Goal: Find specific page/section: Find specific page/section

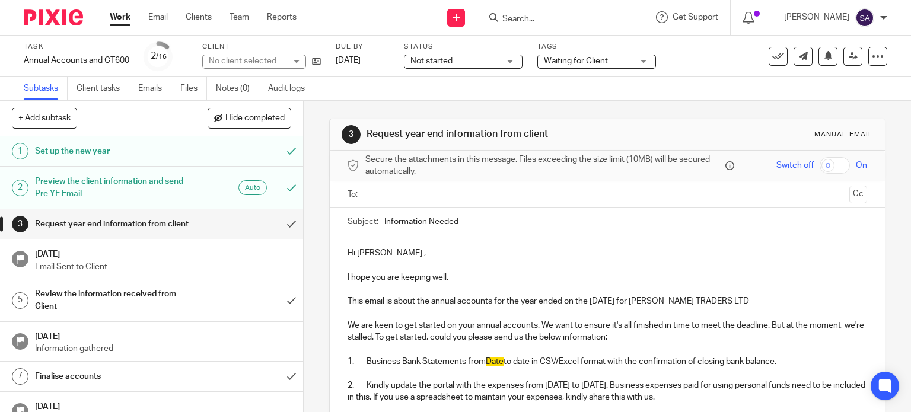
click at [568, 14] on input "Search" at bounding box center [554, 19] width 107 height 11
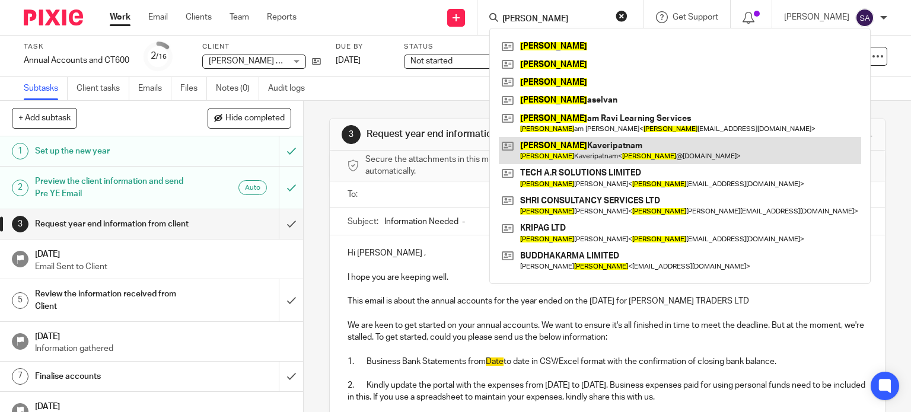
type input "anand"
click at [599, 157] on link at bounding box center [680, 150] width 362 height 27
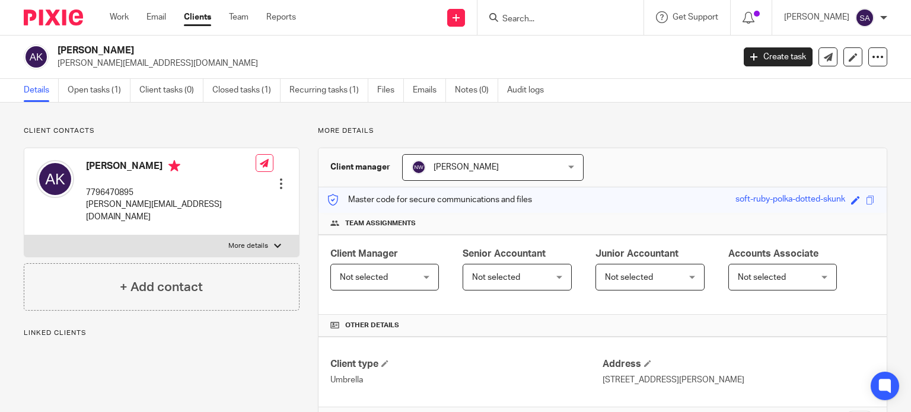
click at [512, 12] on form at bounding box center [564, 17] width 126 height 15
click at [512, 14] on input "Search" at bounding box center [554, 19] width 107 height 11
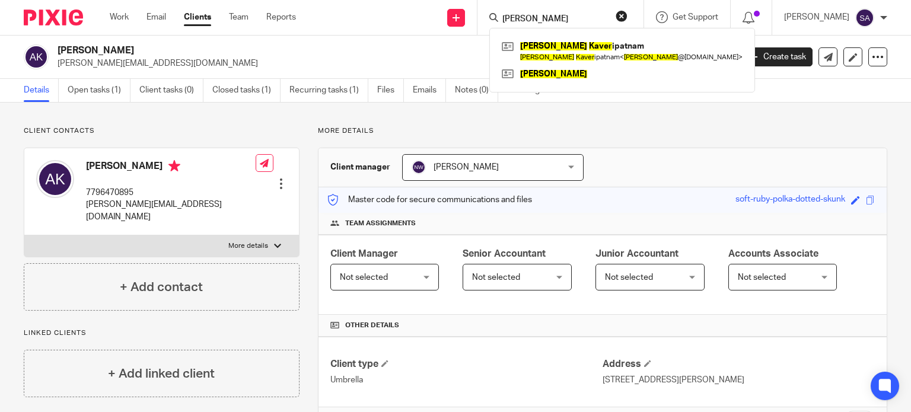
type input "anand kaver"
click button "submit" at bounding box center [0, 0] width 0 height 0
click at [627, 18] on button "reset" at bounding box center [621, 16] width 12 height 12
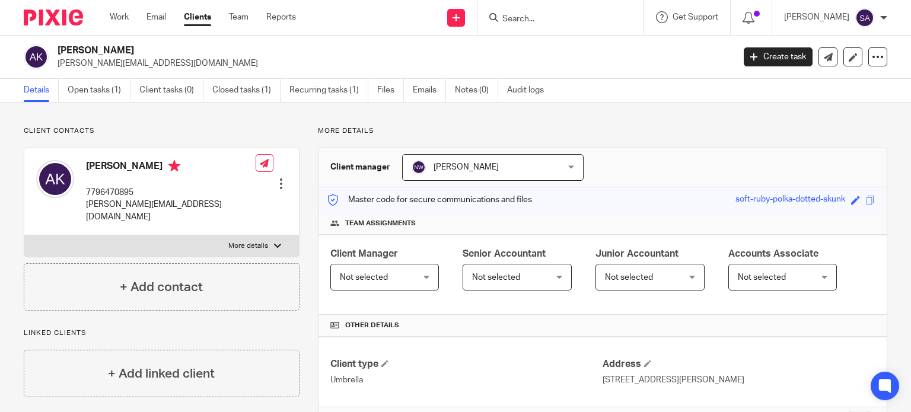
click at [583, 18] on input "Search" at bounding box center [554, 19] width 107 height 11
type input "kutir"
click at [193, 14] on link "Clients" at bounding box center [197, 17] width 27 height 12
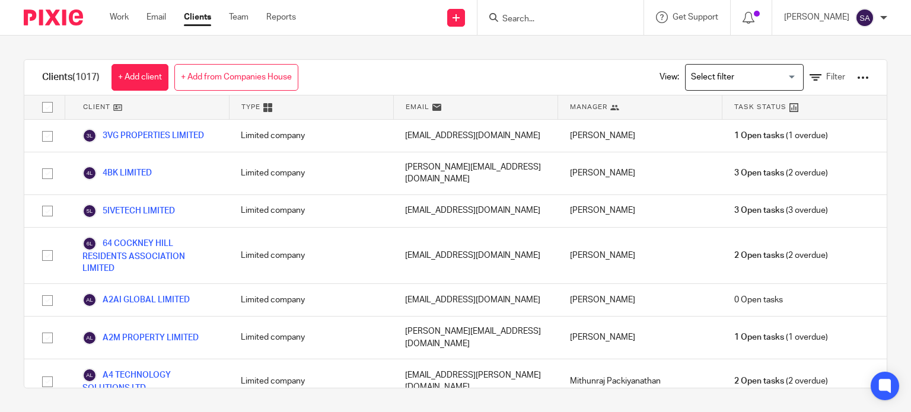
click at [410, 78] on div "Clients (1017) + Add client + Add from Companies House View: Loading... Filter" at bounding box center [455, 78] width 862 height 36
drag, startPoint x: 538, startPoint y: 30, endPoint x: 555, endPoint y: 22, distance: 18.6
click at [538, 30] on div at bounding box center [560, 17] width 166 height 35
click at [558, 25] on div at bounding box center [560, 17] width 166 height 35
click at [558, 20] on input "Search" at bounding box center [554, 19] width 107 height 11
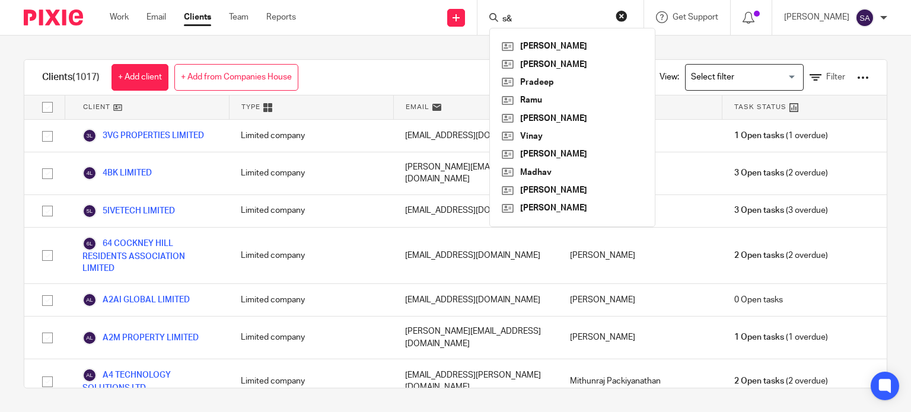
type input "s"
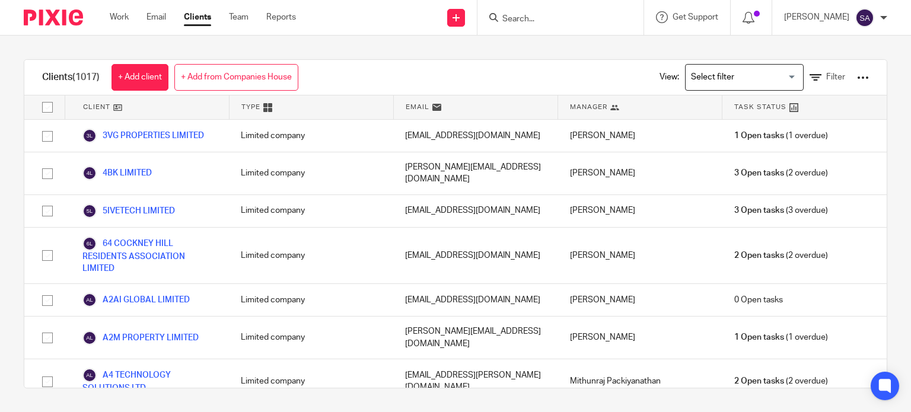
click at [590, 25] on div at bounding box center [560, 17] width 166 height 35
click at [591, 26] on div at bounding box center [560, 17] width 166 height 35
click at [591, 21] on input "Search" at bounding box center [554, 19] width 107 height 11
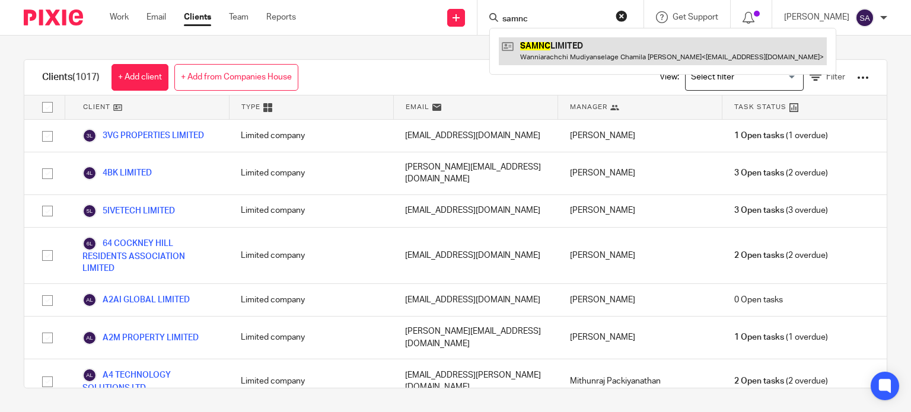
type input "samnc"
click at [587, 47] on link at bounding box center [663, 50] width 328 height 27
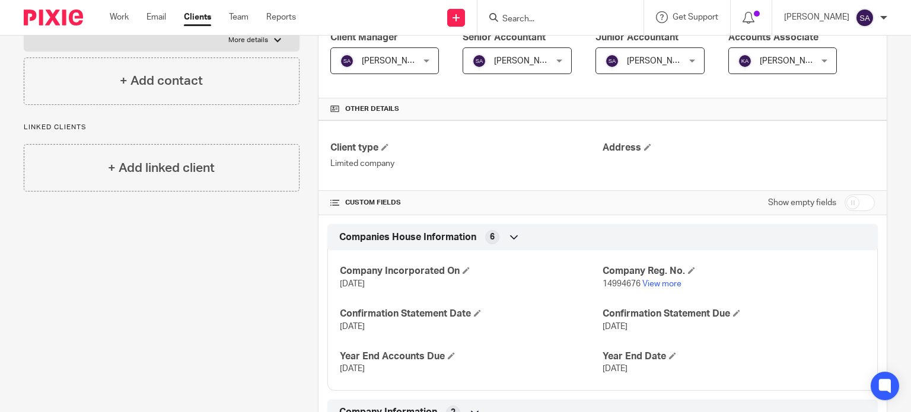
scroll to position [237, 0]
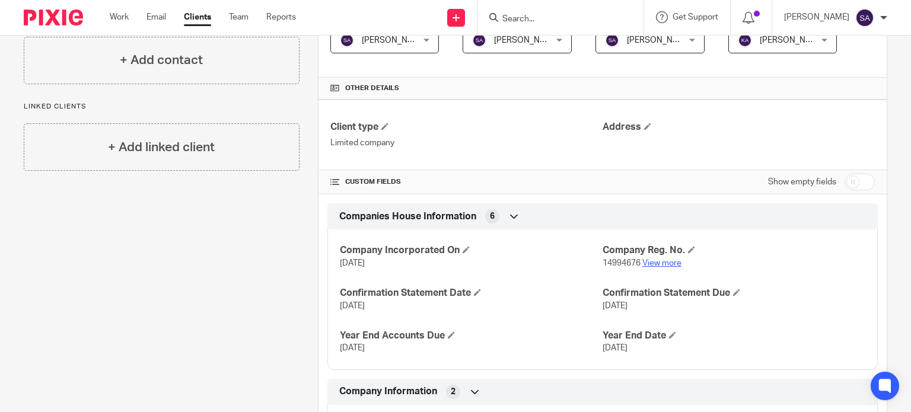
click at [669, 260] on link "View more" at bounding box center [661, 263] width 39 height 8
